Goal: Information Seeking & Learning: Learn about a topic

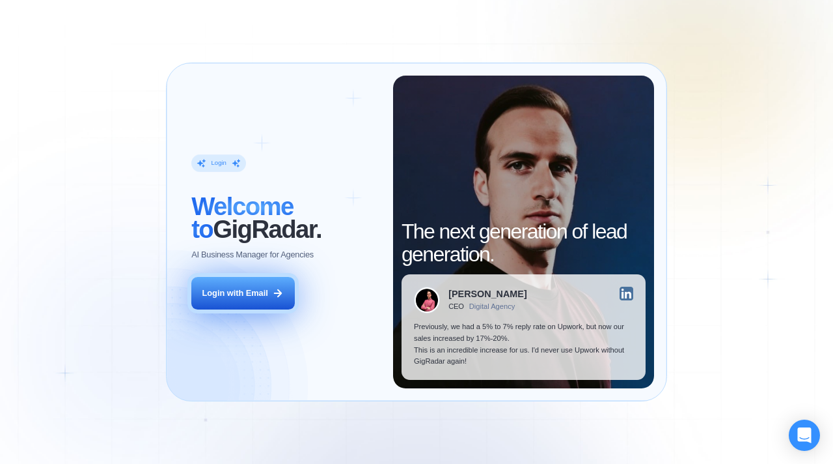
click at [253, 282] on button "Login with Email" at bounding box center [242, 293] width 103 height 33
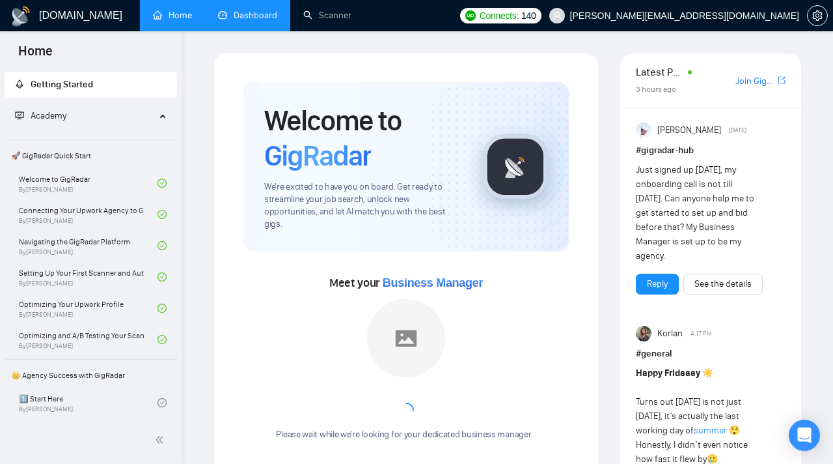
click at [262, 21] on link "Dashboard" at bounding box center [247, 15] width 59 height 11
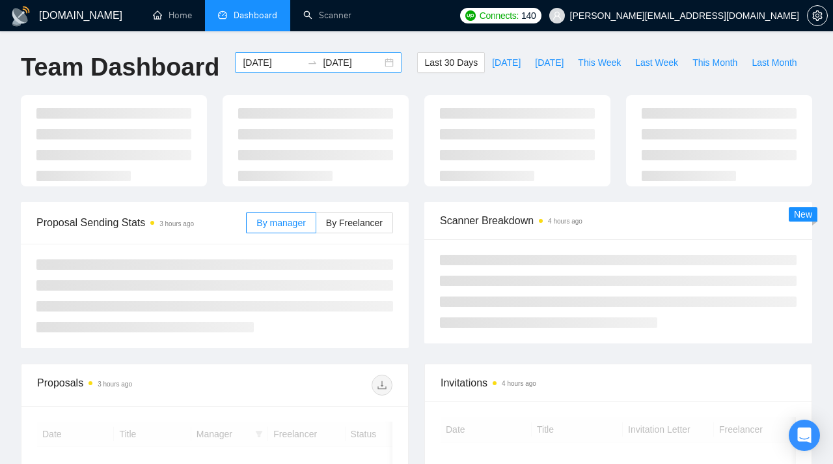
click at [286, 61] on input "[DATE]" at bounding box center [272, 62] width 59 height 14
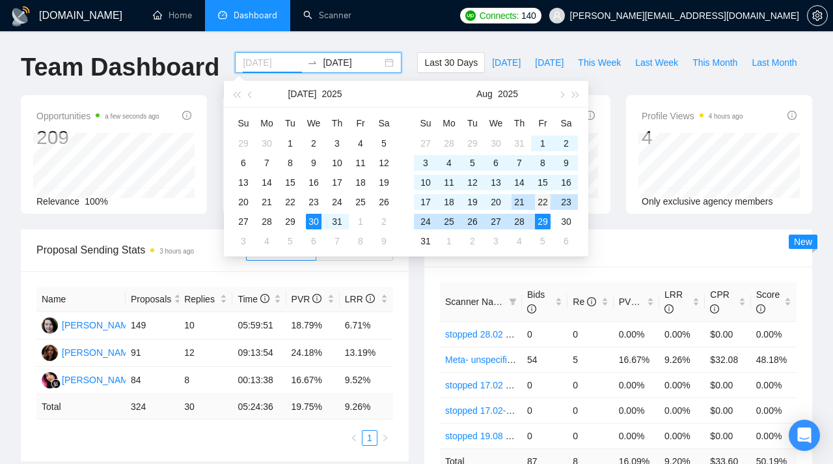
type input "[DATE]"
click at [549, 198] on div "22" at bounding box center [543, 202] width 16 height 16
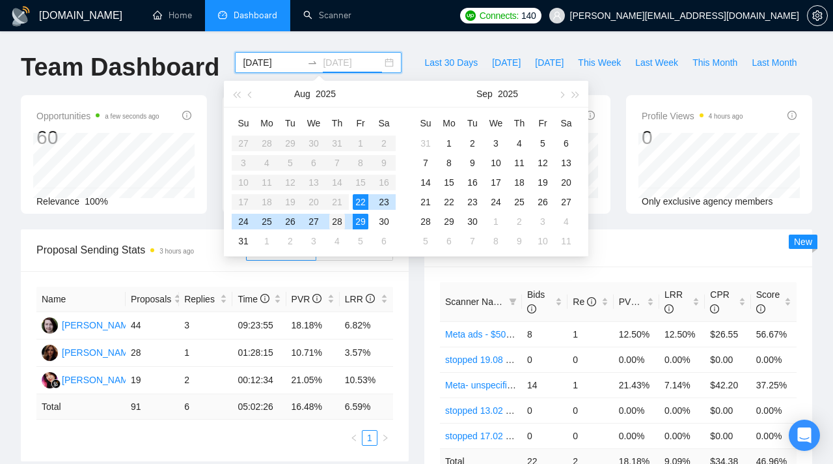
type input "[DATE]"
click at [337, 222] on div "28" at bounding box center [337, 222] width 16 height 16
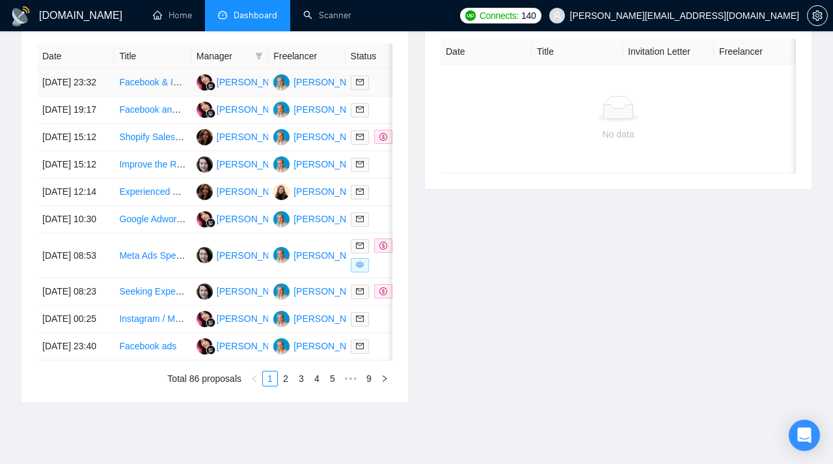
scroll to position [548, 0]
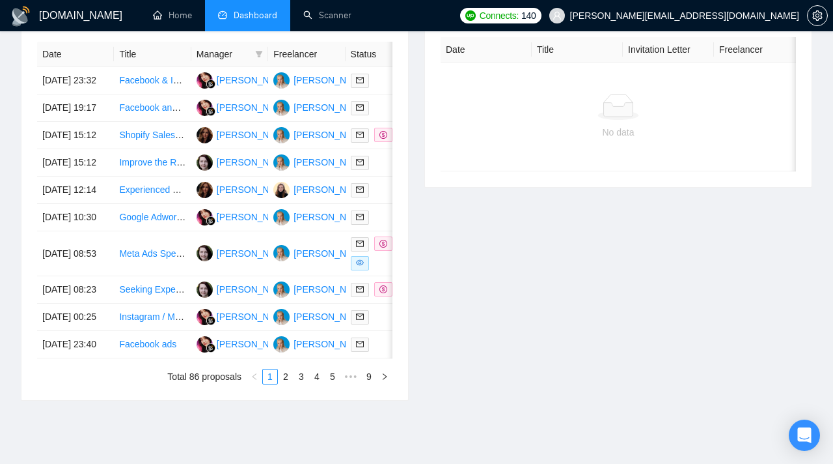
click at [268, 50] on tr "Date Title Manager Freelancer Status" at bounding box center [265, 54] width 456 height 25
click at [260, 55] on icon "filter" at bounding box center [259, 54] width 8 height 8
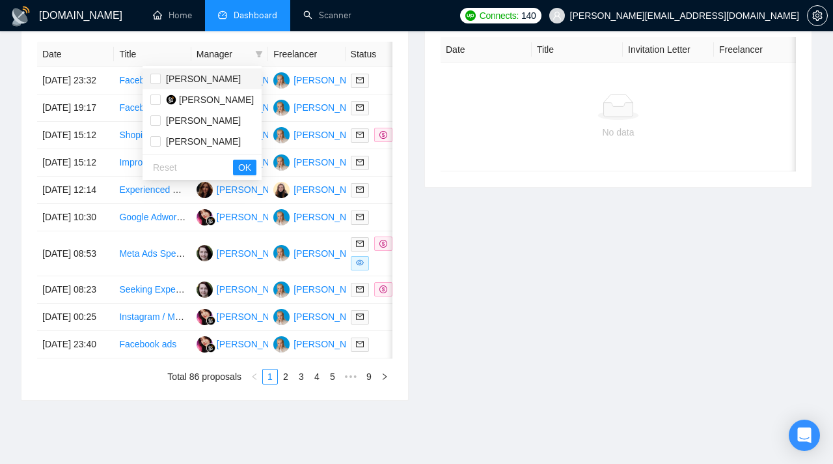
click at [221, 83] on span "[PERSON_NAME]" at bounding box center [203, 79] width 75 height 10
checkbox input "false"
click at [202, 98] on span "[PERSON_NAME]" at bounding box center [216, 99] width 75 height 10
checkbox input "true"
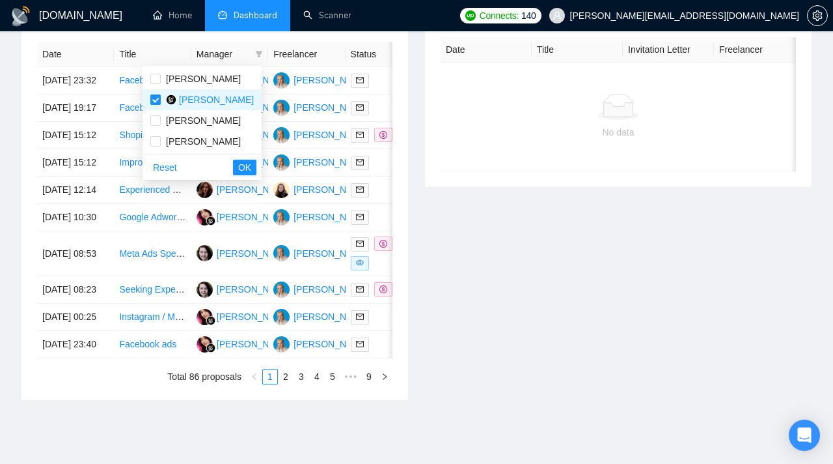
click at [260, 169] on div "Reset OK" at bounding box center [202, 166] width 119 height 25
click at [256, 169] on button "OK" at bounding box center [244, 167] width 23 height 16
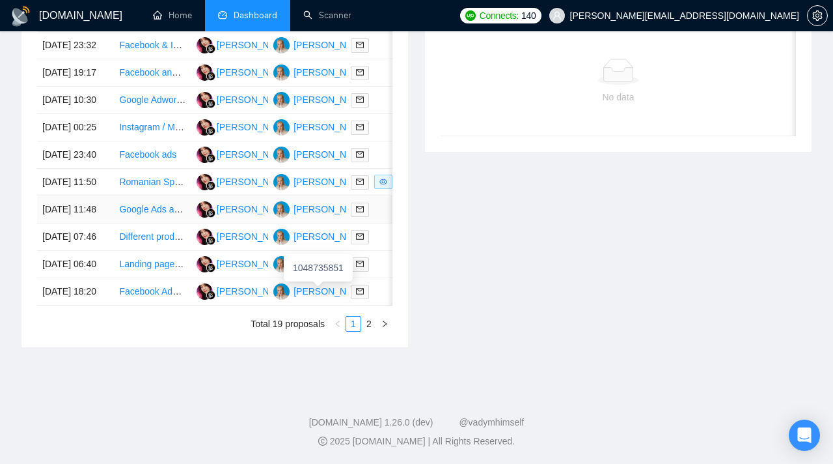
scroll to position [682, 0]
click at [369, 331] on link "2" at bounding box center [369, 323] width 14 height 14
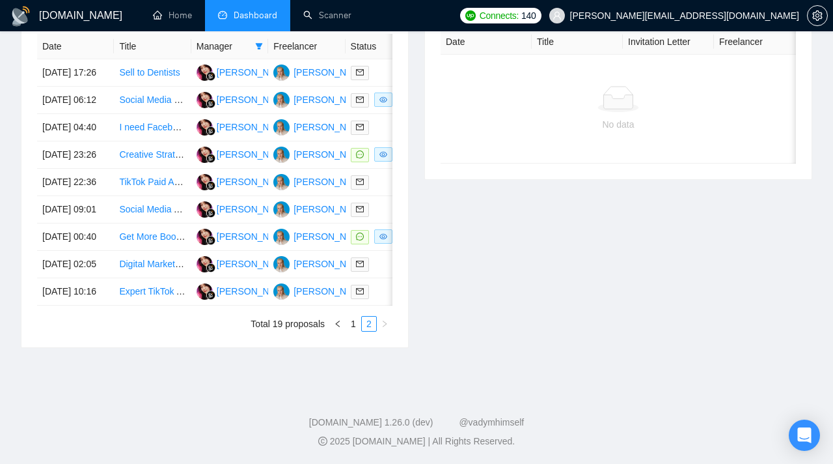
scroll to position [630, 0]
click at [155, 296] on link "Expert TikTok Ads Specialist Needed" at bounding box center [193, 291] width 148 height 10
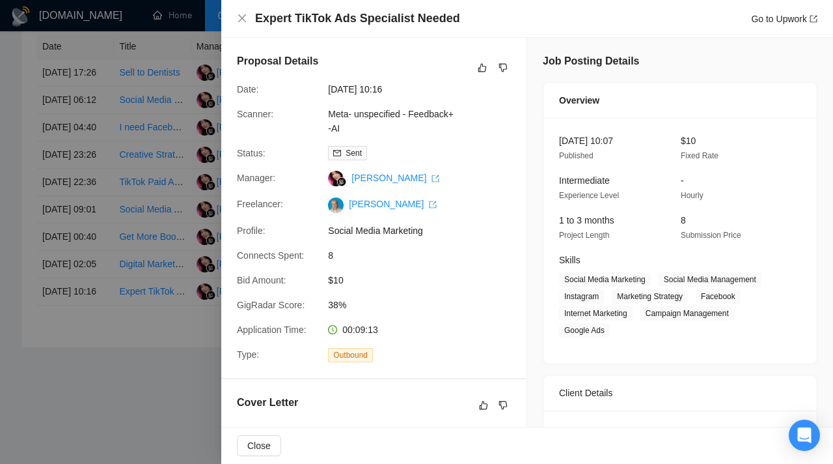
click at [136, 281] on div at bounding box center [416, 232] width 833 height 464
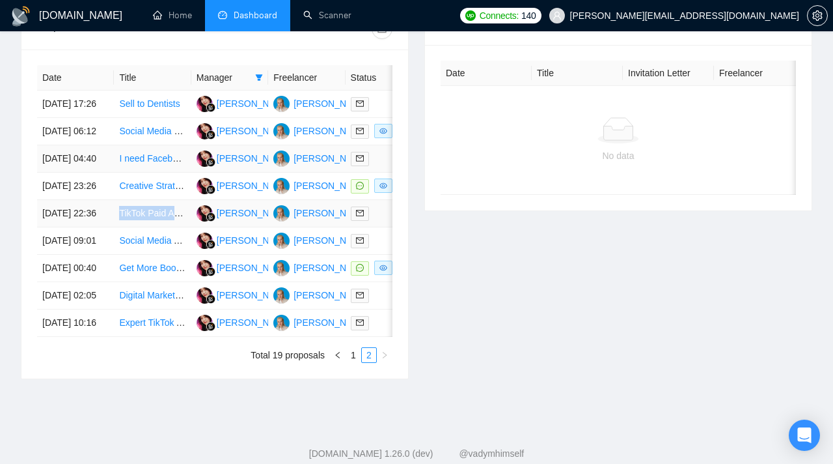
scroll to position [502, 0]
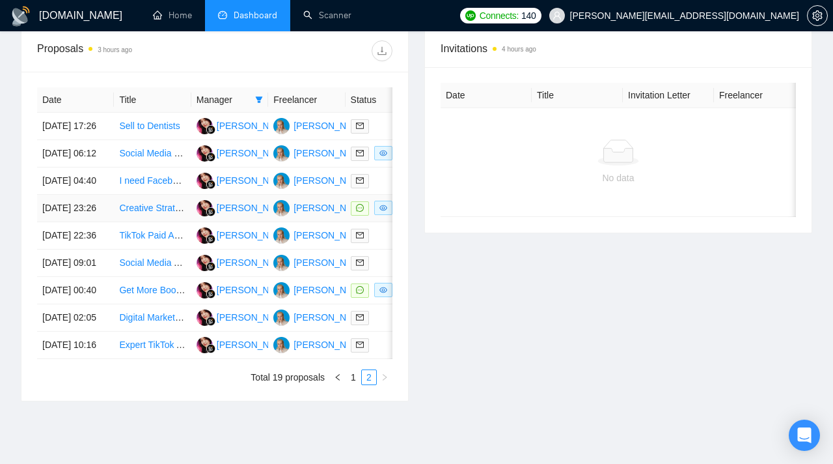
click at [158, 222] on td "Creative Strategist- Ecommerce" at bounding box center [152, 208] width 77 height 27
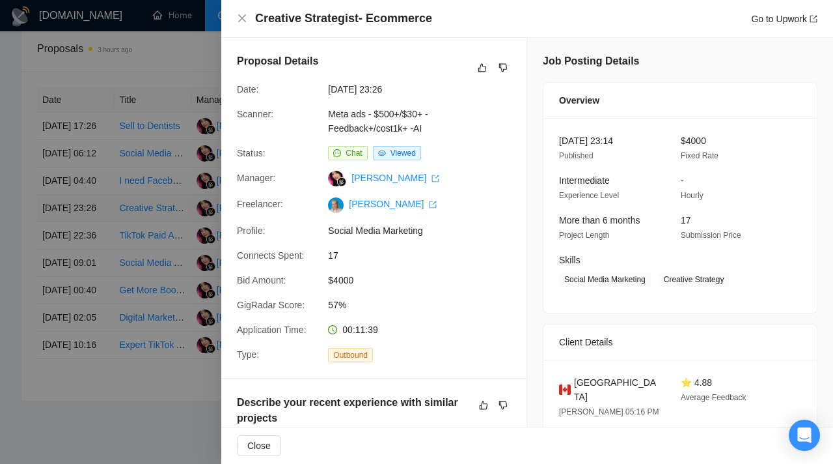
click at [158, 244] on div at bounding box center [416, 232] width 833 height 464
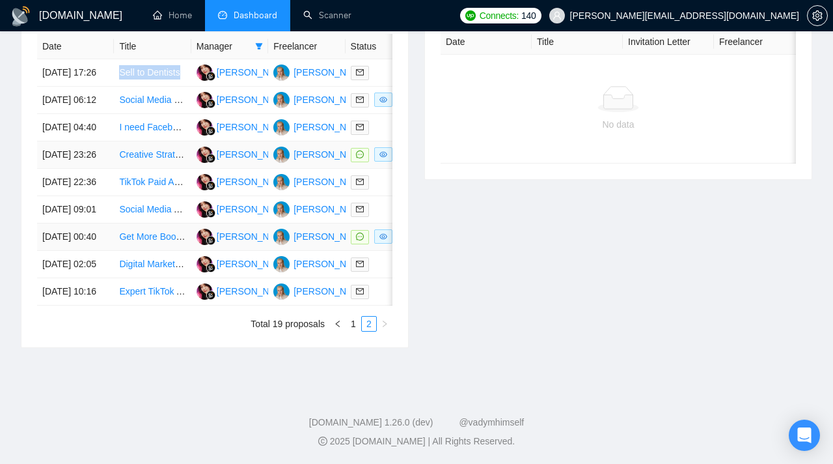
scroll to position [654, 0]
click at [357, 331] on link "1" at bounding box center [353, 323] width 14 height 14
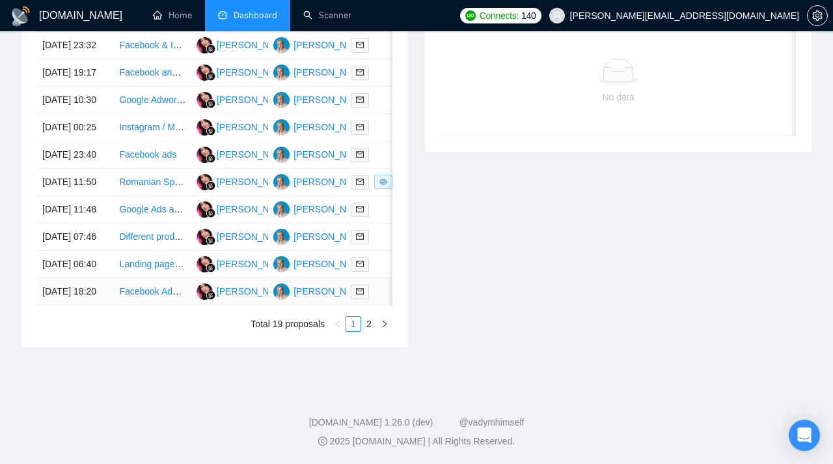
scroll to position [614, 0]
click at [159, 187] on link "Romanian Speaking Creative Strategist for Beauty & Health Brand (E-commerce / D…" at bounding box center [296, 181] width 355 height 10
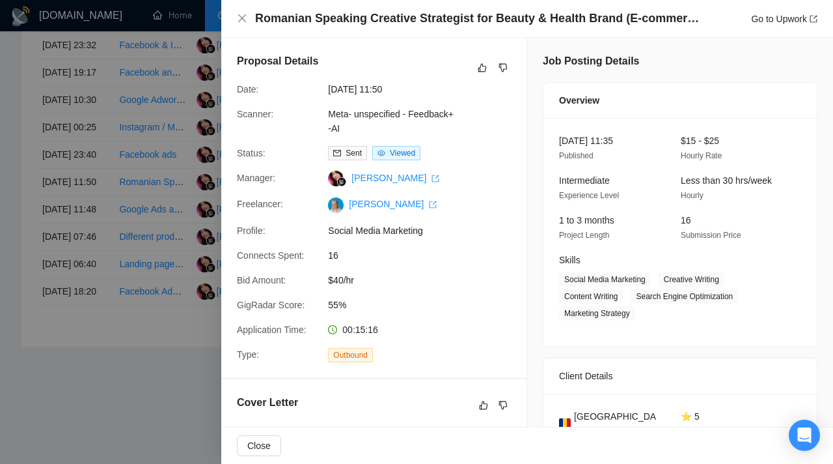
click at [150, 257] on div at bounding box center [416, 232] width 833 height 464
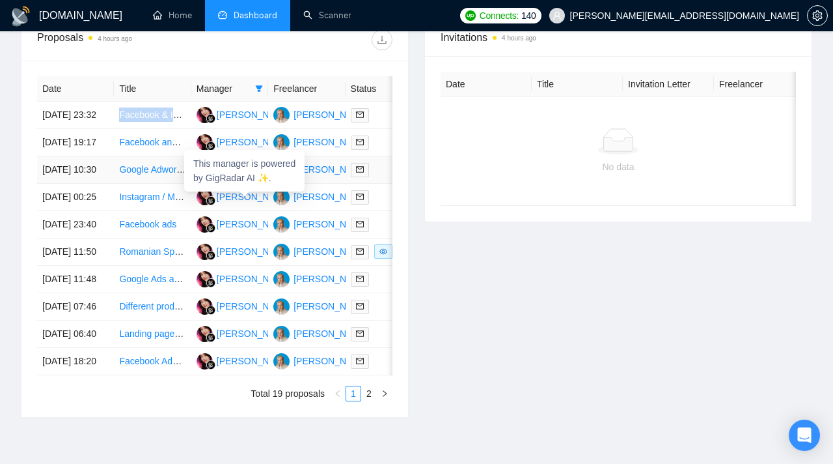
scroll to position [706, 0]
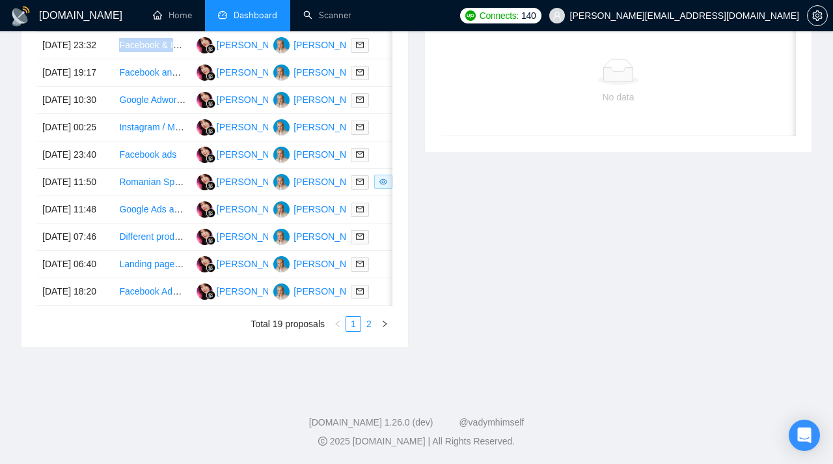
click at [368, 318] on link "2" at bounding box center [369, 323] width 14 height 14
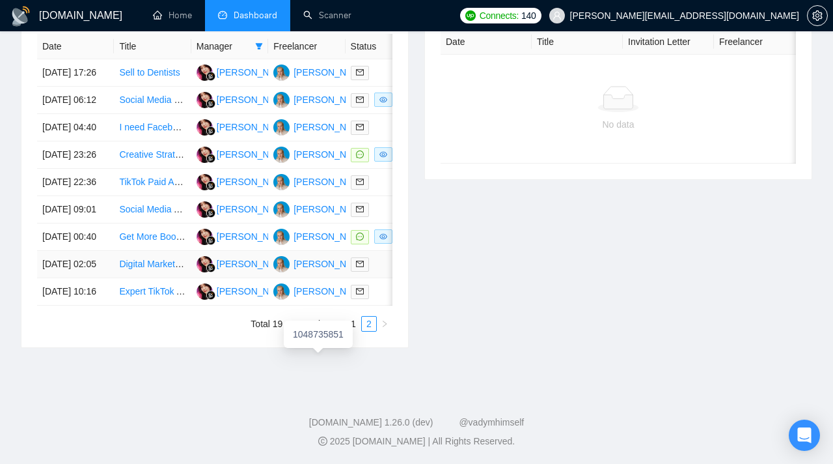
scroll to position [599, 0]
click at [370, 299] on link at bounding box center [362, 291] width 23 height 15
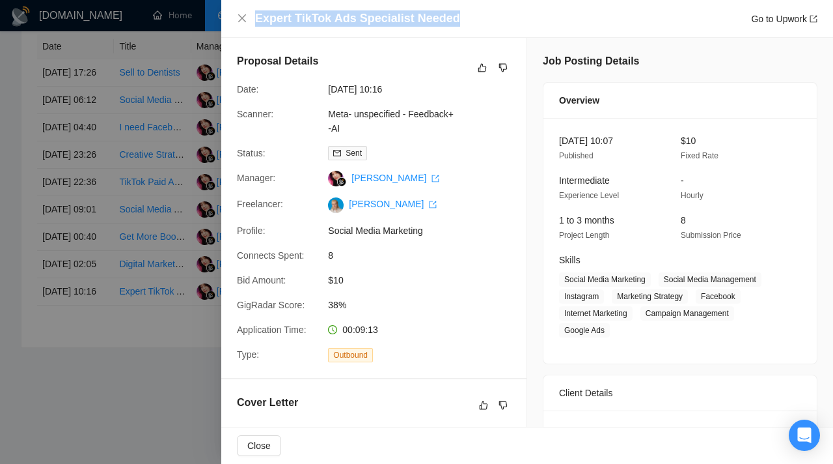
drag, startPoint x: 256, startPoint y: 20, endPoint x: 454, endPoint y: 19, distance: 197.3
click at [454, 20] on h4 "Expert TikTok Ads Specialist Needed" at bounding box center [357, 18] width 205 height 16
copy h4 "Expert TikTok Ads Specialist Needed"
click at [146, 300] on div at bounding box center [416, 232] width 833 height 464
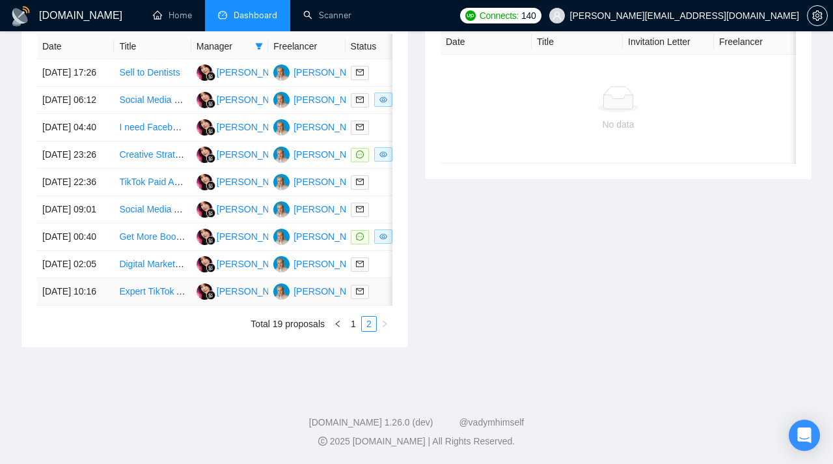
scroll to position [629, 0]
copy link "Expert TikTok Ads Specialist Needed"
click at [375, 299] on div at bounding box center [384, 291] width 66 height 15
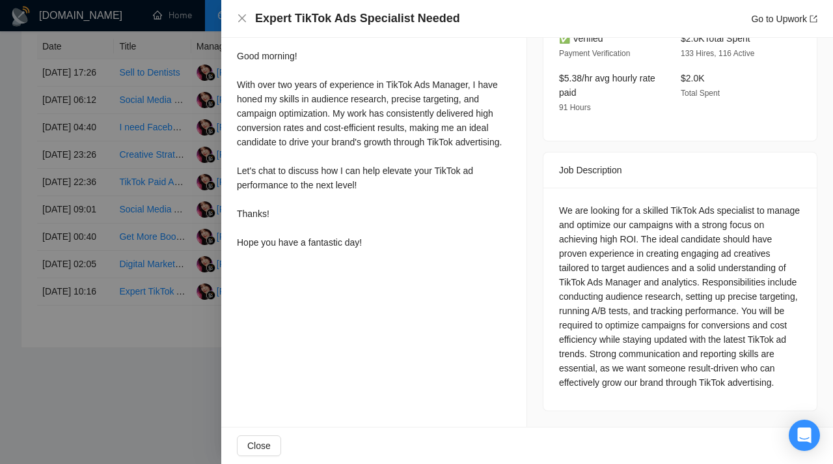
click at [486, 249] on div "In my previous role as a digital marketing strategist, I successfully managed T…" at bounding box center [374, 113] width 274 height 272
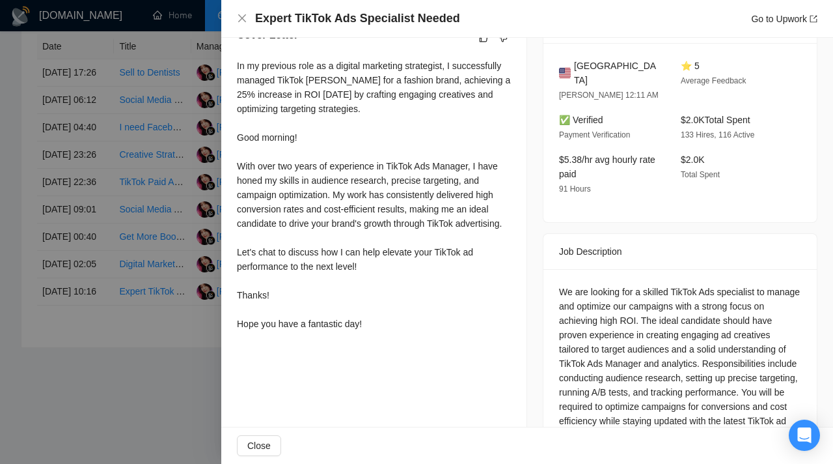
scroll to position [365, 0]
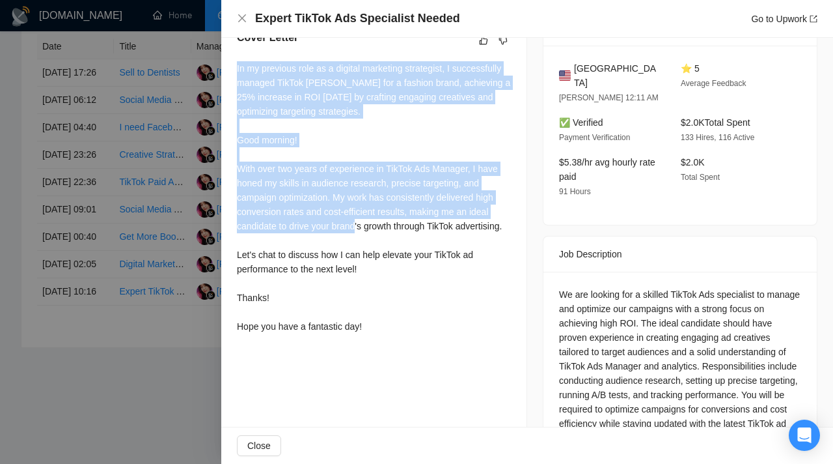
drag, startPoint x: 237, startPoint y: 63, endPoint x: 305, endPoint y: 230, distance: 180.1
click at [305, 230] on div "In my previous role as a digital marketing strategist, I successfully managed T…" at bounding box center [374, 197] width 274 height 272
drag, startPoint x: 371, startPoint y: 342, endPoint x: 236, endPoint y: 56, distance: 316.0
click at [236, 56] on div "Cover Letter In my previous role as a digital marketing strategist, I successfu…" at bounding box center [373, 184] width 305 height 340
copy div "In my previous role as a digital marketing strategist, I successfully managed T…"
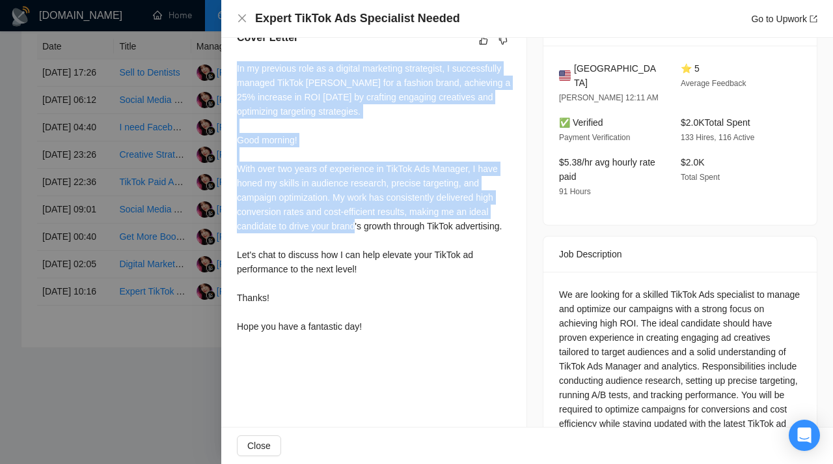
copy div "In my previous role as a digital marketing strategist, I successfully managed T…"
click at [197, 148] on div at bounding box center [416, 232] width 833 height 464
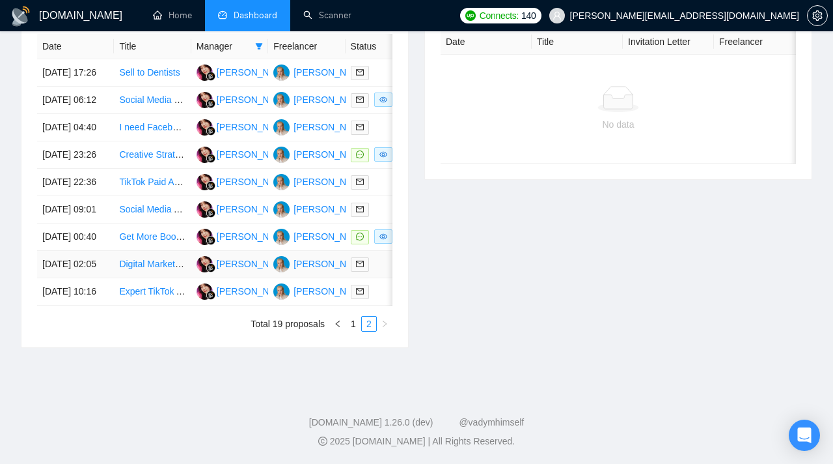
scroll to position [615, 0]
click at [161, 269] on link "Digital Marketing Specialist for Google and Meta Ads" at bounding box center [225, 263] width 213 height 10
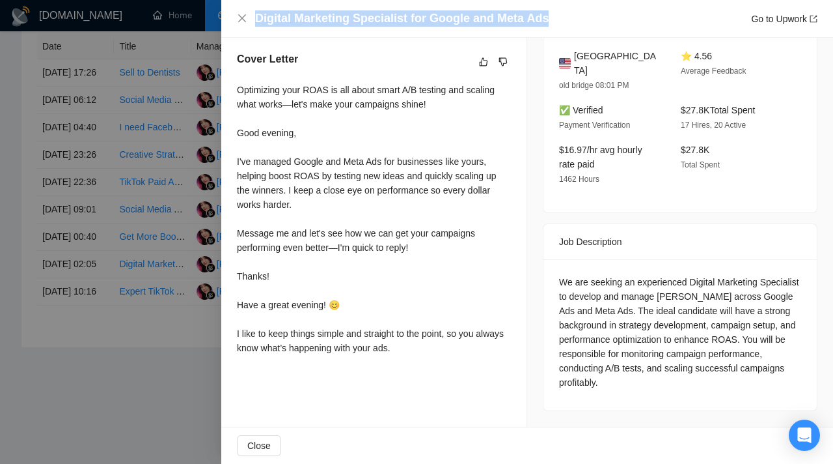
drag, startPoint x: 256, startPoint y: 18, endPoint x: 546, endPoint y: 19, distance: 289.1
click at [546, 19] on div "Digital Marketing Specialist for Google and Meta Ads Go to Upwork" at bounding box center [536, 18] width 562 height 16
copy h4 "Digital Marketing Specialist for Google and Meta Ads"
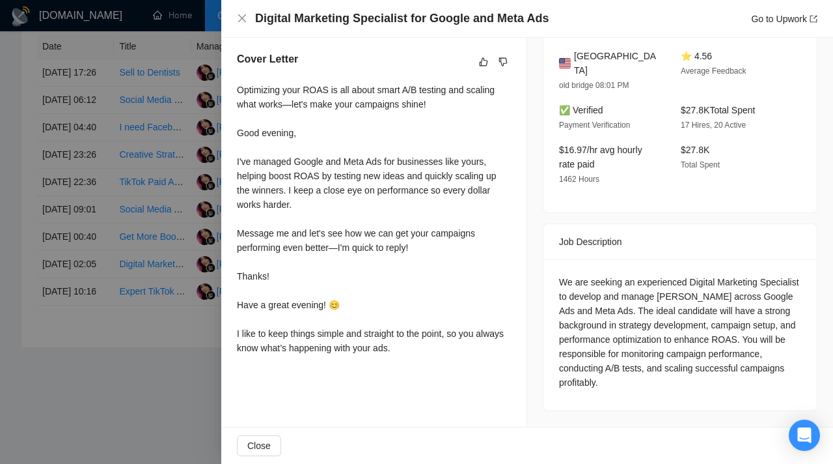
click at [333, 184] on div "Optimizing your ROAS is all about smart A/B testing and scaling what works—let'…" at bounding box center [374, 219] width 274 height 272
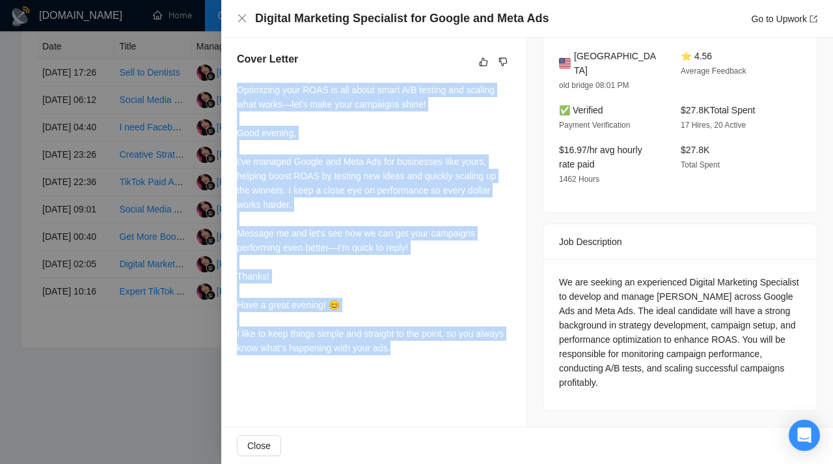
drag, startPoint x: 239, startPoint y: 84, endPoint x: 432, endPoint y: 340, distance: 320.8
click at [432, 340] on div "Optimizing your ROAS is all about smart A/B testing and scaling what works—let'…" at bounding box center [374, 219] width 274 height 272
copy div "Optimizing your ROAS is all about smart A/B testing and scaling what works—let'…"
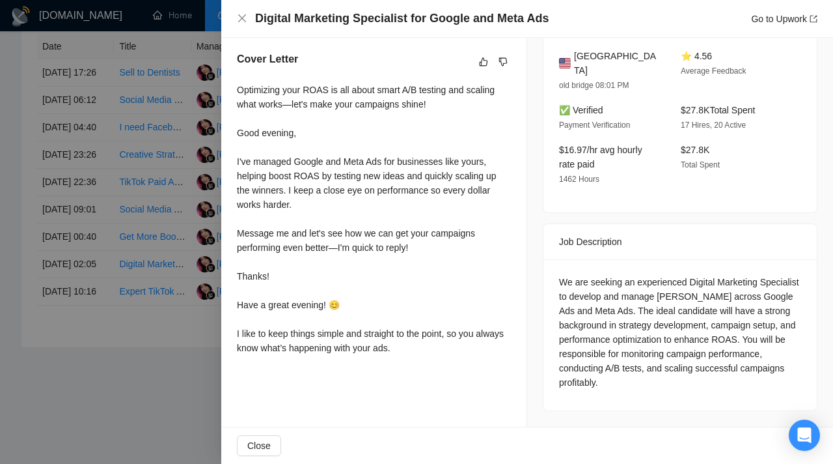
click at [187, 250] on div at bounding box center [416, 232] width 833 height 464
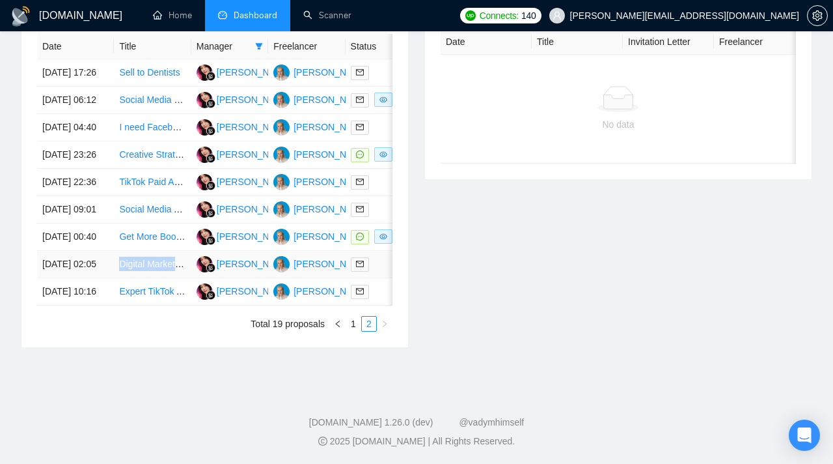
copy link "Digital Marketing Specialist for Google and Meta Ads"
click at [385, 271] on div at bounding box center [384, 263] width 66 height 15
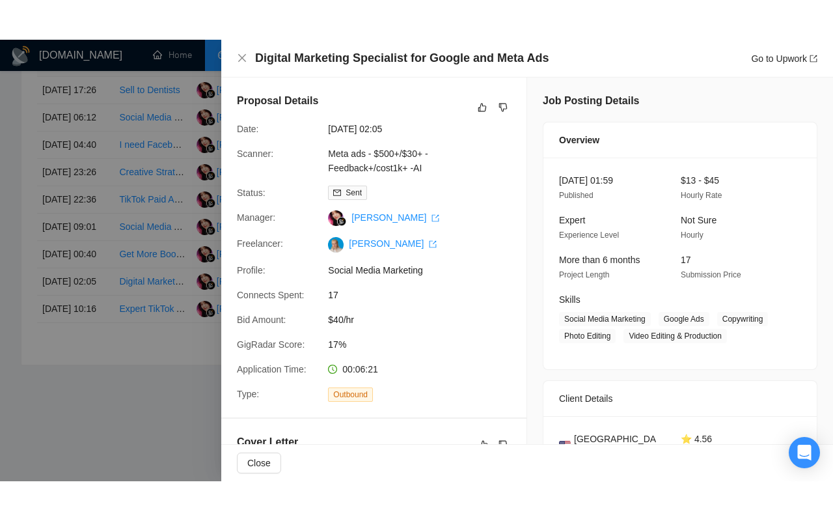
scroll to position [609, 0]
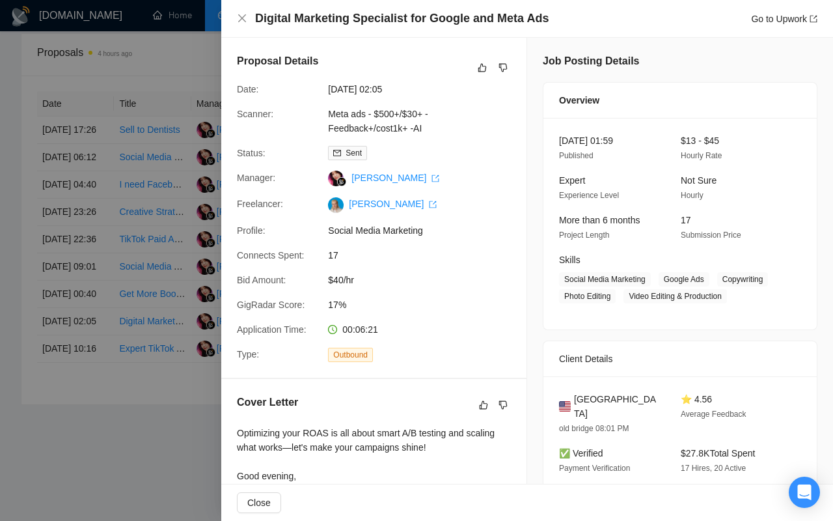
click at [96, 331] on div at bounding box center [416, 260] width 833 height 521
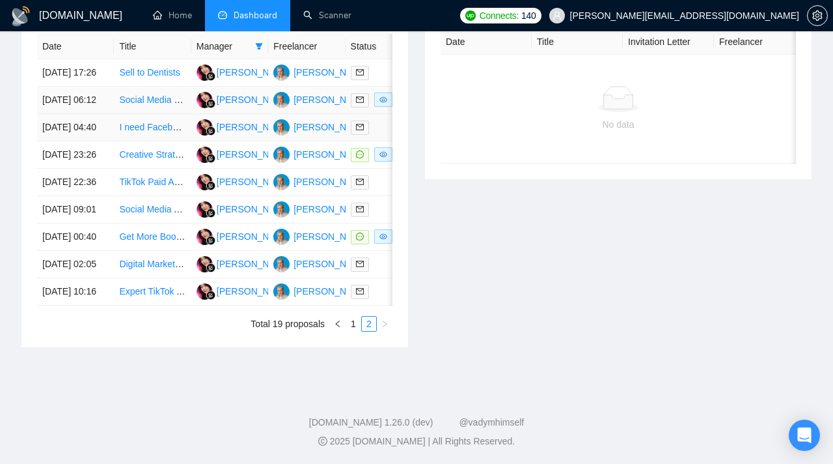
scroll to position [582, 0]
